Goal: Obtain resource: Download file/media

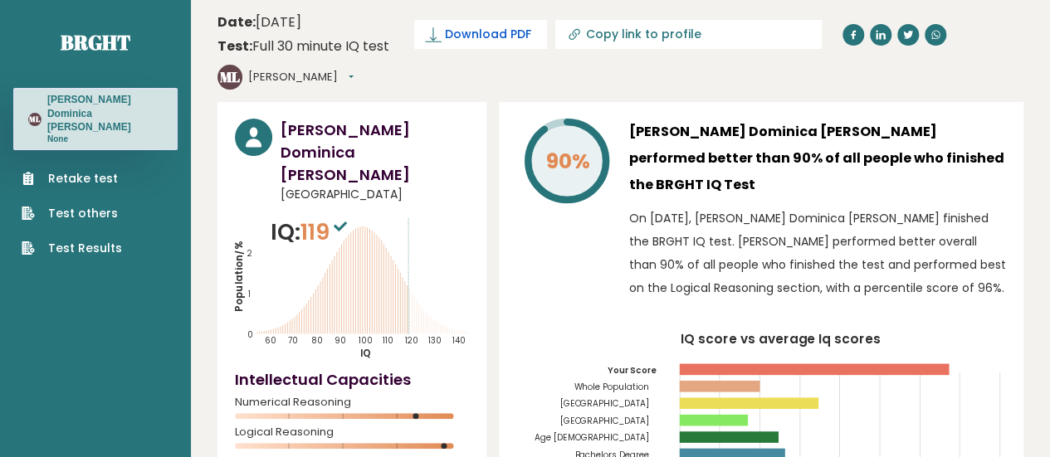
click at [488, 29] on span "Download PDF" at bounding box center [488, 34] width 86 height 17
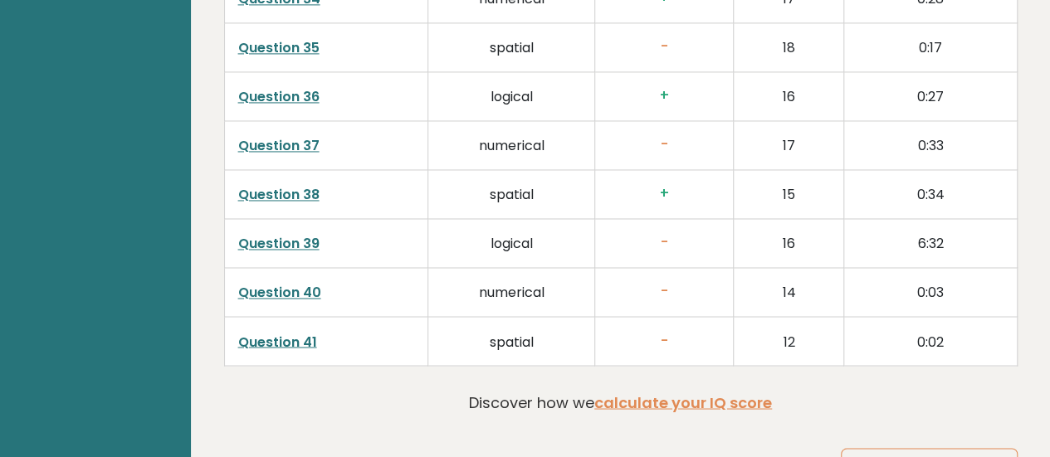
scroll to position [4502, 0]
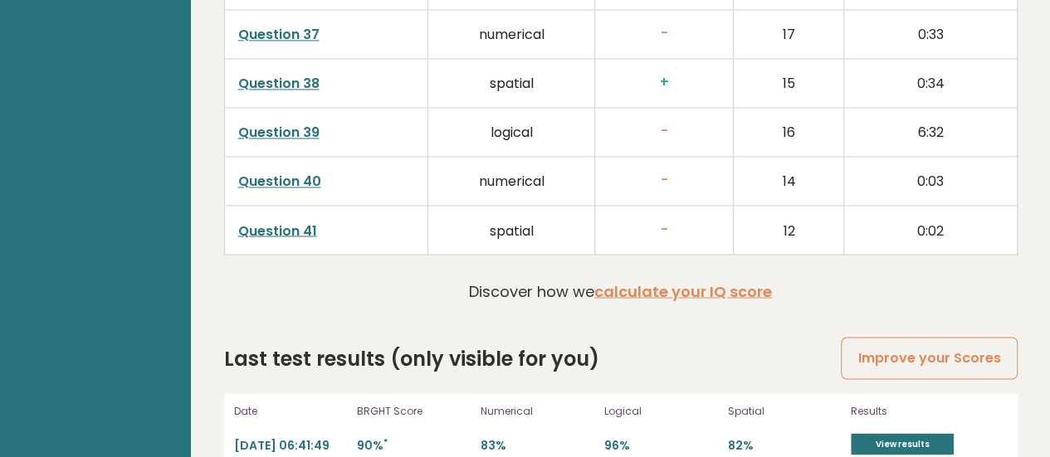
drag, startPoint x: 682, startPoint y: 255, endPoint x: 626, endPoint y: 287, distance: 64.4
click at [921, 433] on link "View results" at bounding box center [902, 444] width 103 height 22
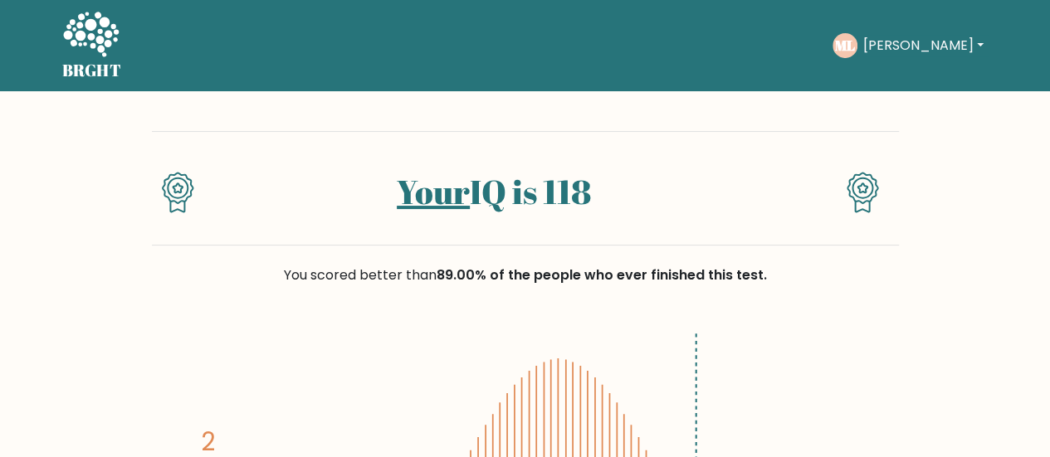
drag, startPoint x: 684, startPoint y: 403, endPoint x: 707, endPoint y: 408, distance: 23.6
